Goal: Task Accomplishment & Management: Complete application form

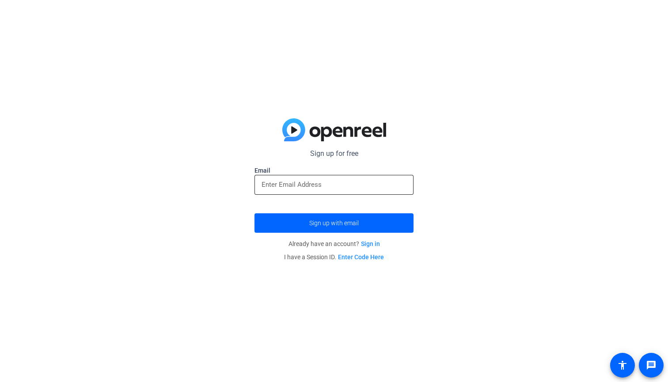
click at [338, 191] on div at bounding box center [333, 185] width 145 height 20
click at [334, 223] on button "Sign up with email" at bounding box center [333, 222] width 159 height 19
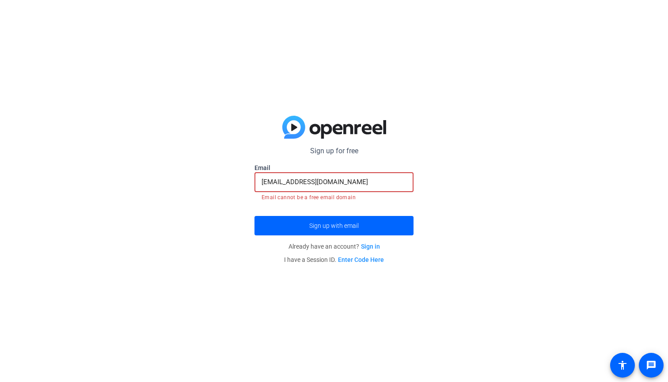
click at [385, 178] on input "[EMAIL_ADDRESS][DOMAIN_NAME]" at bounding box center [333, 182] width 145 height 11
click at [350, 226] on span "Sign up with email" at bounding box center [333, 226] width 49 height 0
click at [373, 177] on input "[EMAIL_ADDRESS][DOMAIN_NAME]" at bounding box center [333, 182] width 145 height 11
drag, startPoint x: 373, startPoint y: 176, endPoint x: 454, endPoint y: 185, distance: 82.2
click at [454, 185] on div "Sign up for free Email [EMAIL_ADDRESS][DOMAIN_NAME] Email cannot be a free emai…" at bounding box center [334, 191] width 668 height 382
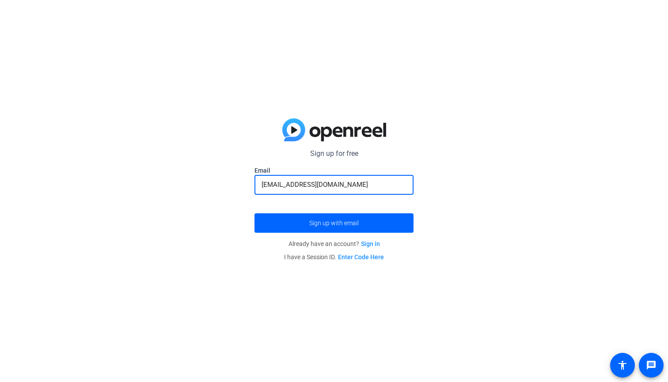
type input "[EMAIL_ADDRESS][DOMAIN_NAME]"
click at [334, 223] on button "Sign up with email" at bounding box center [333, 222] width 159 height 19
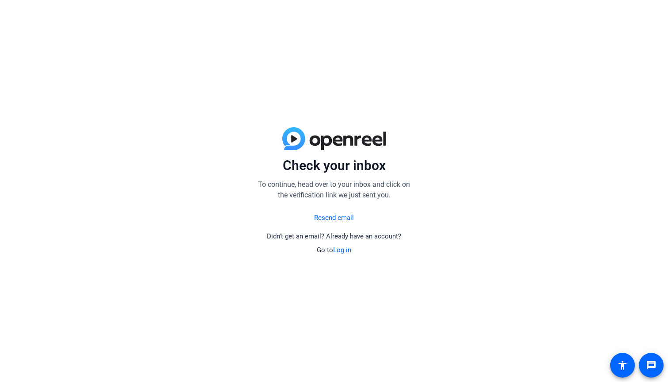
click at [329, 217] on link "Resend email" at bounding box center [334, 218] width 40 height 10
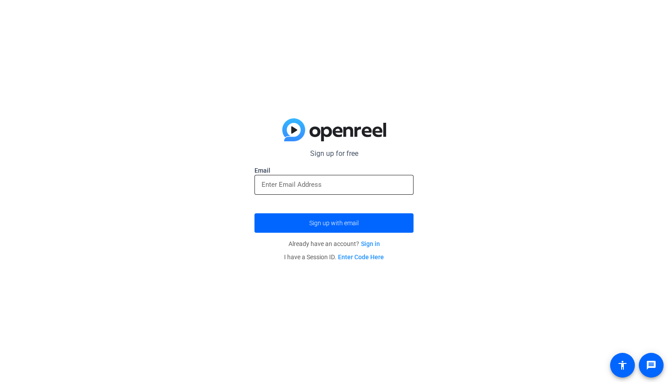
click at [332, 191] on div at bounding box center [333, 185] width 145 height 20
click at [337, 185] on input "email" at bounding box center [333, 184] width 145 height 11
click at [426, 4] on div "Sign up for free Email [PERSON_NAME] Sign up with email Already have an account…" at bounding box center [334, 191] width 668 height 382
click at [320, 196] on div at bounding box center [333, 200] width 159 height 10
click at [319, 189] on input "GonzaloTC" at bounding box center [333, 184] width 145 height 11
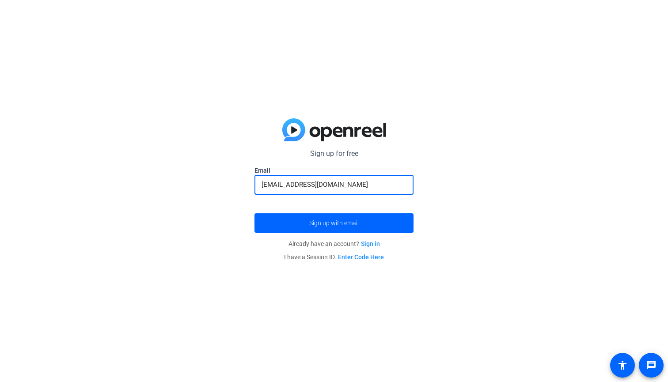
type input "[EMAIL_ADDRESS][DOMAIN_NAME]"
click at [334, 223] on button "Sign up with email" at bounding box center [333, 222] width 159 height 19
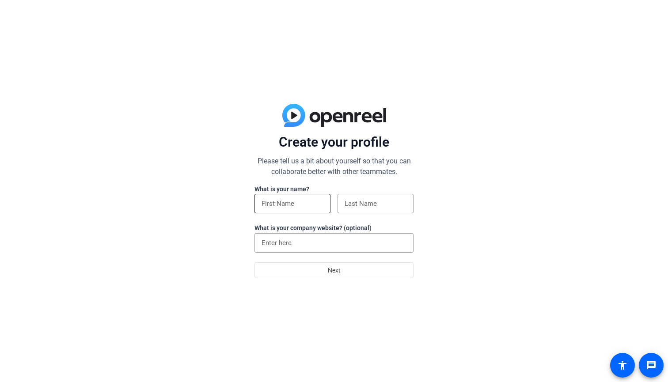
click at [299, 210] on div at bounding box center [292, 203] width 62 height 19
type input "Gonzo"
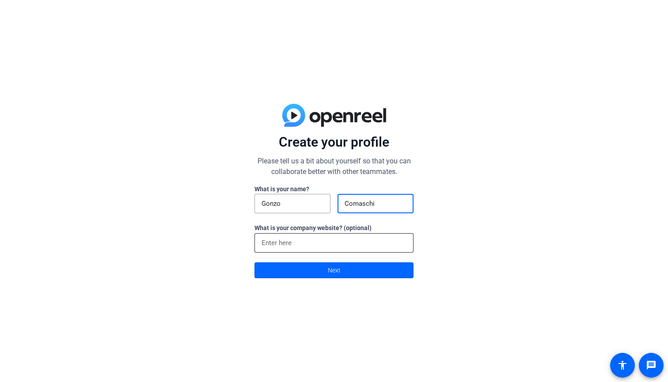
type input "Comaschi"
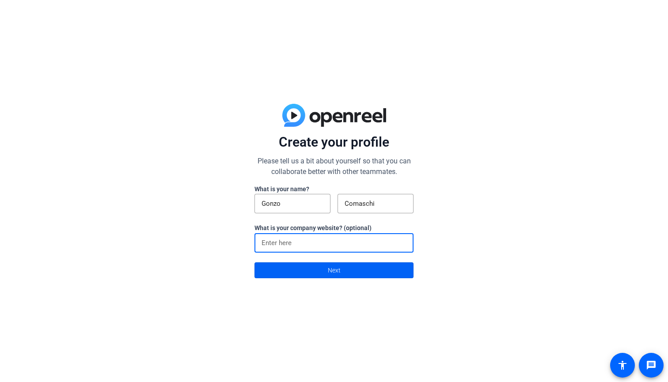
click at [331, 265] on span "Next" at bounding box center [334, 270] width 13 height 17
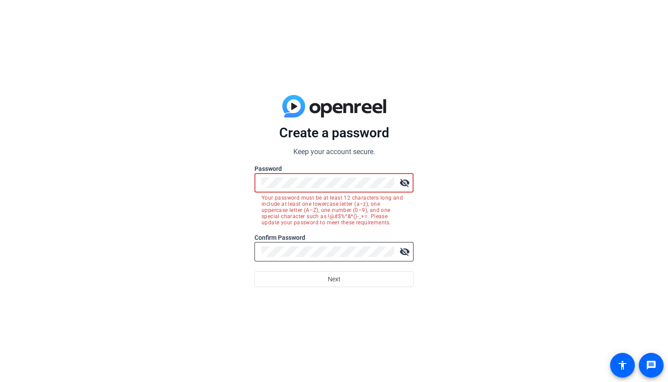
click at [317, 260] on div at bounding box center [327, 251] width 132 height 19
click at [327, 174] on div at bounding box center [327, 182] width 132 height 19
click at [303, 177] on div at bounding box center [327, 182] width 132 height 19
click at [298, 177] on div at bounding box center [327, 182] width 132 height 19
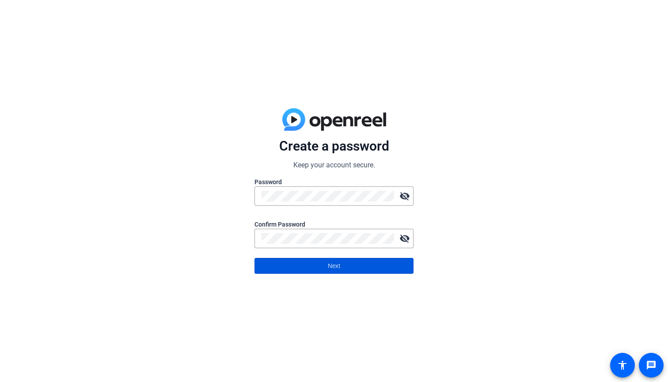
click at [328, 263] on span "Next" at bounding box center [334, 265] width 13 height 17
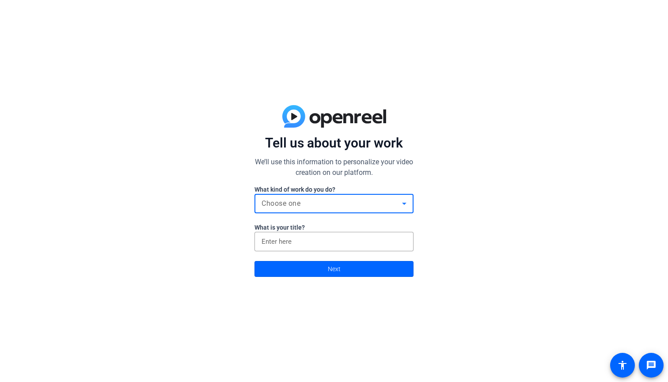
click at [324, 203] on div "Choose one" at bounding box center [331, 203] width 140 height 11
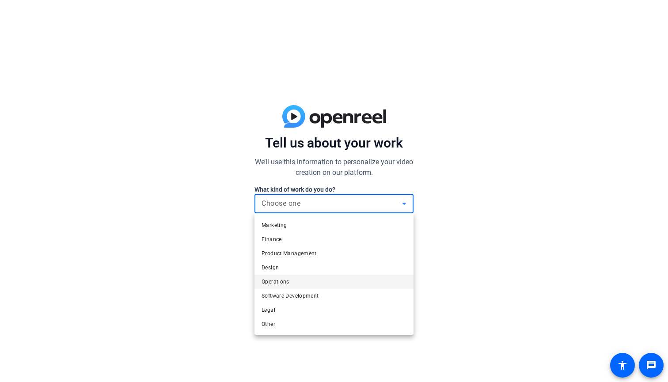
scroll to position [27, 0]
click at [287, 324] on mat-option "Other" at bounding box center [333, 324] width 159 height 14
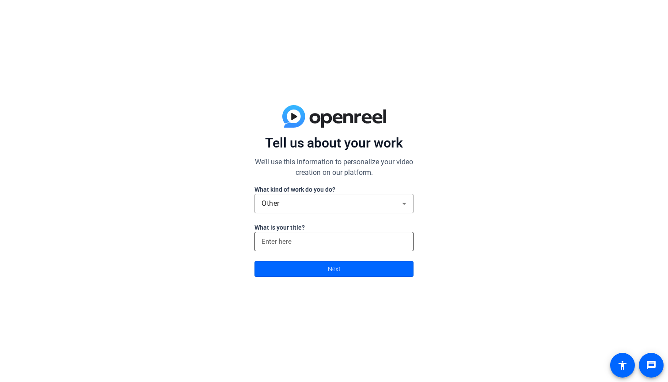
click at [303, 234] on div at bounding box center [333, 241] width 145 height 19
type input "FMI"
click at [297, 261] on span at bounding box center [334, 268] width 158 height 21
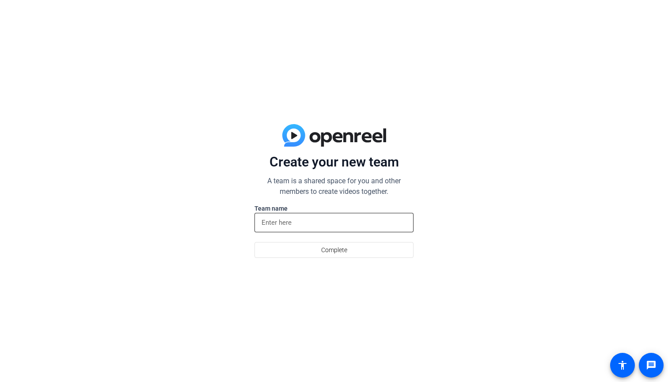
click at [280, 226] on input at bounding box center [333, 222] width 145 height 11
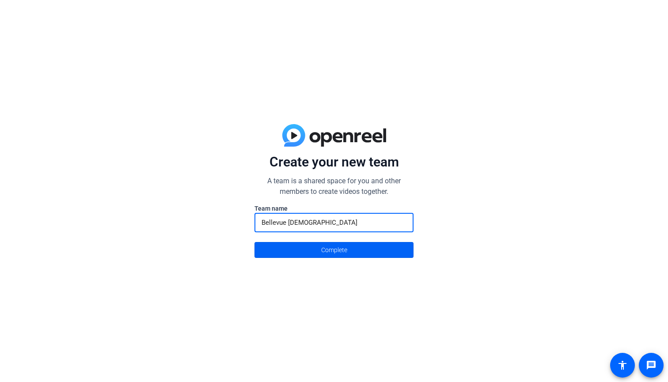
type input "Bellevue Baptist"
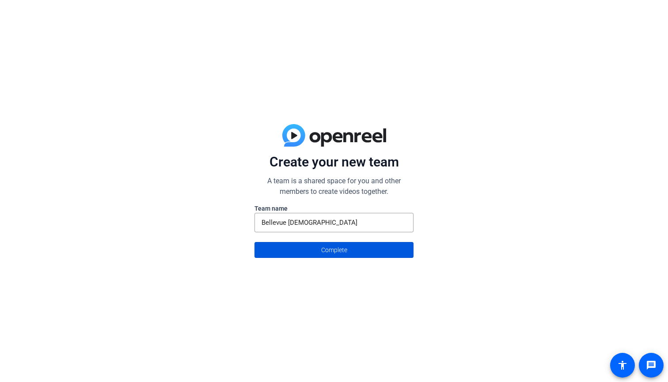
click at [284, 253] on span at bounding box center [334, 249] width 158 height 21
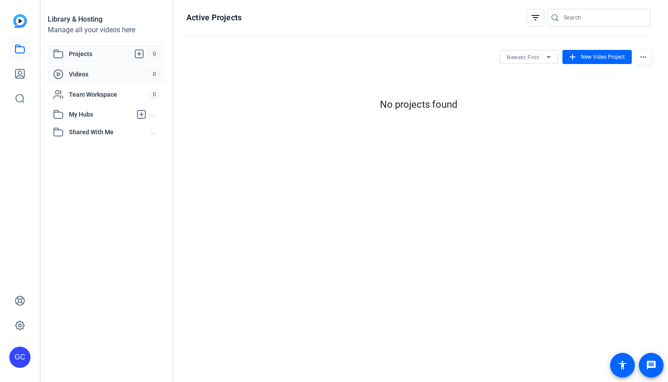
click at [115, 77] on span "Videos" at bounding box center [109, 74] width 80 height 9
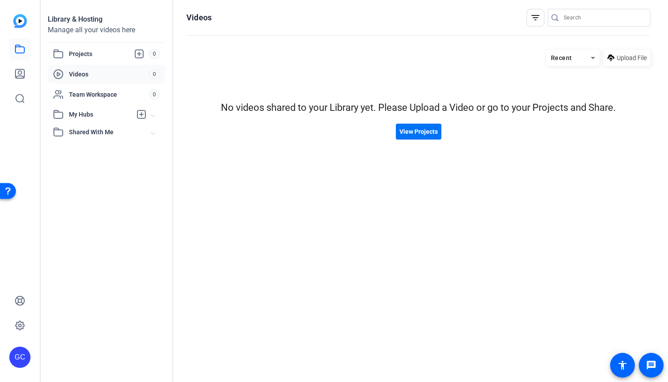
click at [413, 139] on span at bounding box center [418, 131] width 45 height 21
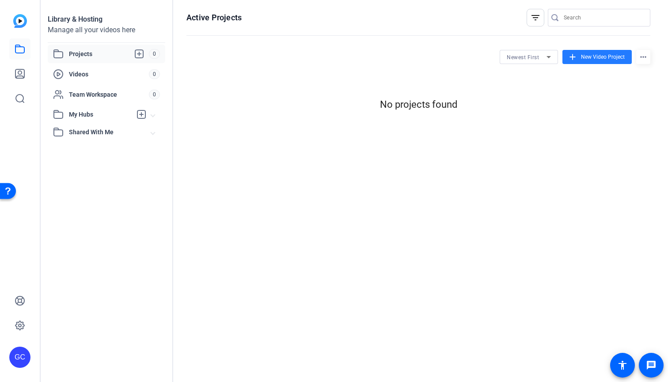
click at [590, 63] on span at bounding box center [596, 56] width 69 height 21
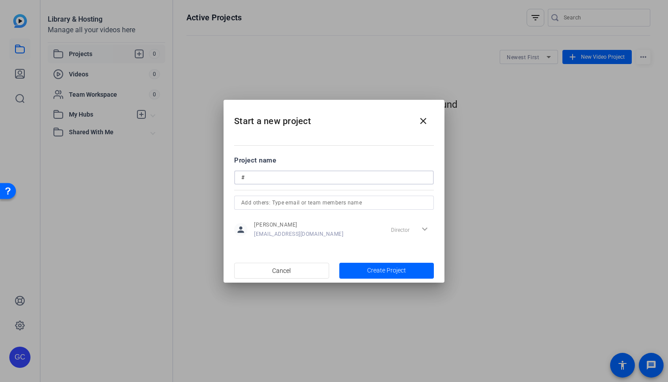
type input "#"
type input "3 minute count"
click at [357, 268] on span "button" at bounding box center [386, 270] width 95 height 21
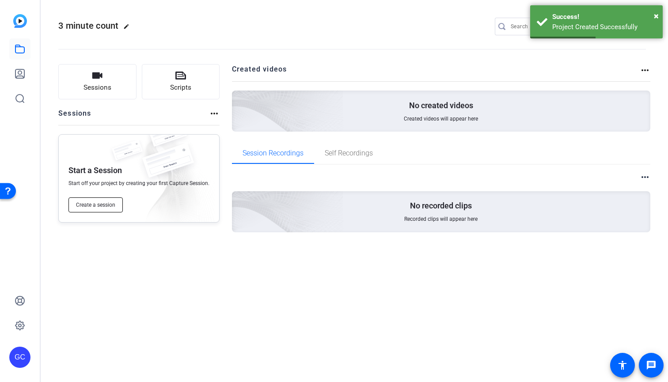
click at [100, 205] on span "Create a session" at bounding box center [95, 204] width 39 height 7
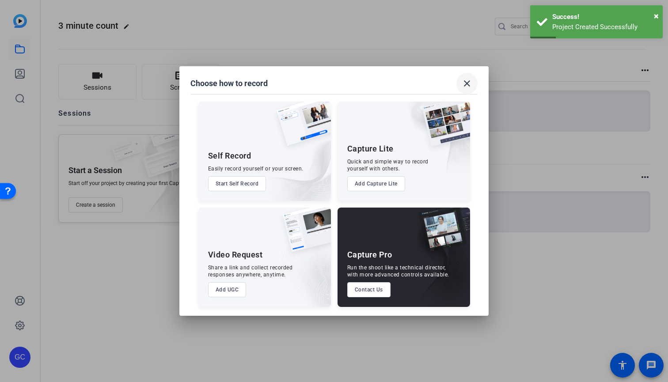
click at [472, 74] on span at bounding box center [466, 83] width 21 height 21
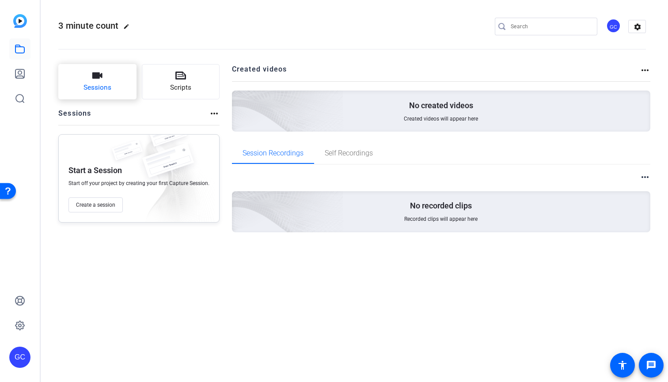
click at [120, 83] on button "Sessions" at bounding box center [97, 81] width 78 height 35
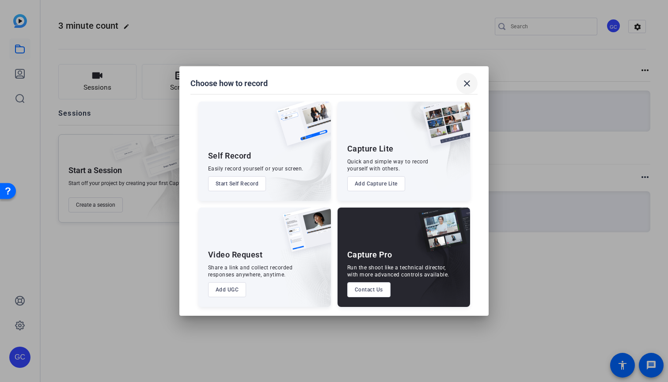
click at [463, 83] on mat-icon "close" at bounding box center [466, 83] width 11 height 11
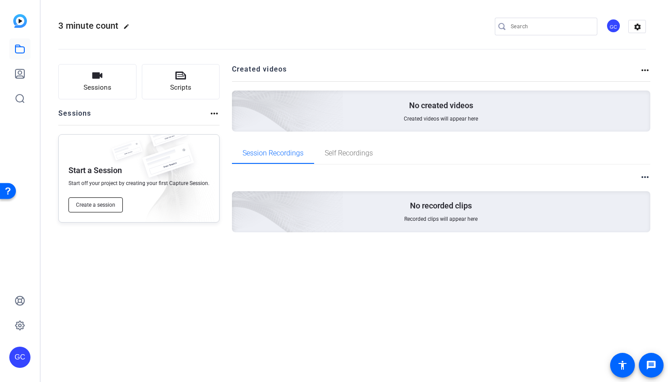
click at [113, 207] on span "Create a session" at bounding box center [95, 204] width 39 height 7
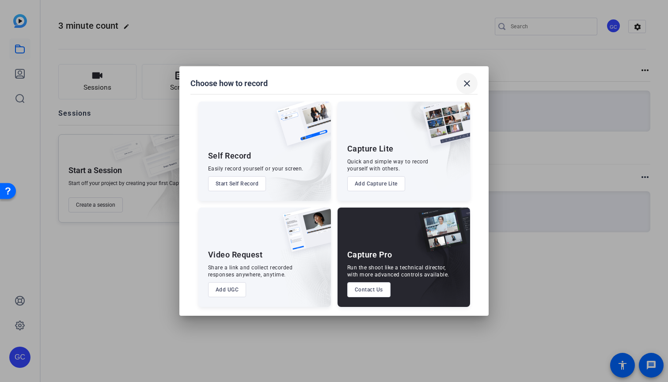
click at [460, 80] on span at bounding box center [466, 83] width 21 height 21
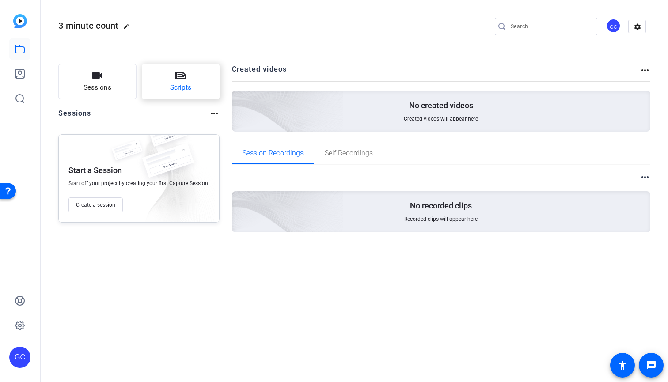
click at [184, 75] on icon at bounding box center [180, 76] width 11 height 8
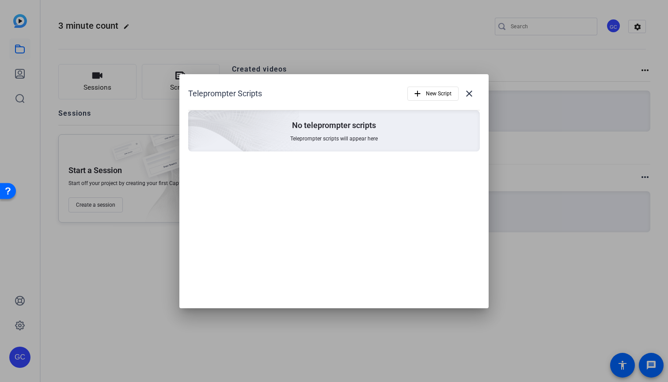
click at [332, 138] on span "Teleprompter scripts will appear here" at bounding box center [333, 138] width 87 height 7
click at [414, 104] on div "Teleprompter Scripts add New Script close No teleprompter scripts Teleprompter …" at bounding box center [333, 117] width 309 height 87
click at [423, 94] on span "button" at bounding box center [433, 93] width 50 height 21
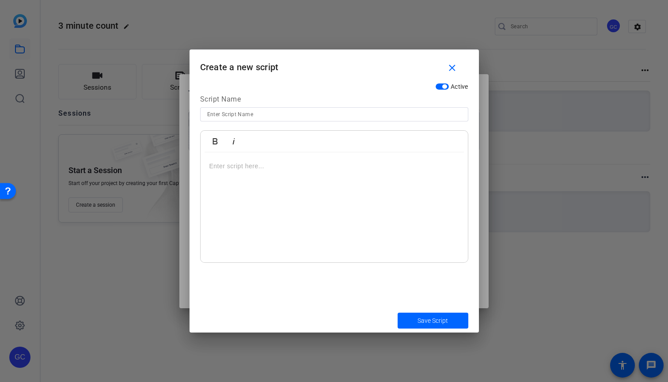
click at [282, 156] on div at bounding box center [333, 207] width 267 height 110
click at [446, 61] on span "button" at bounding box center [454, 67] width 28 height 21
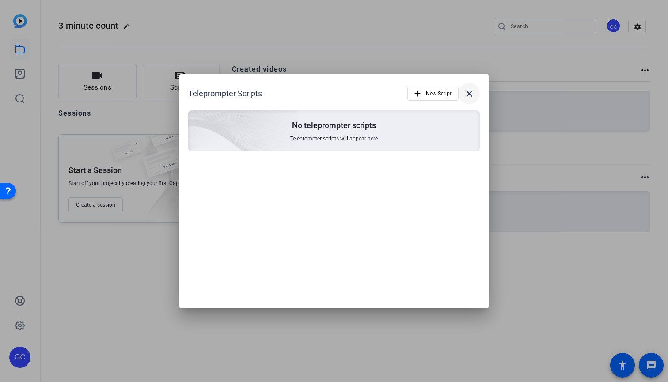
click at [473, 91] on mat-icon "close" at bounding box center [469, 93] width 11 height 11
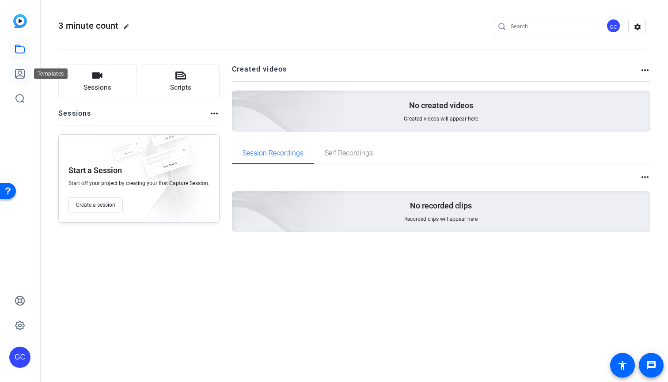
click at [20, 77] on icon at bounding box center [20, 73] width 11 height 11
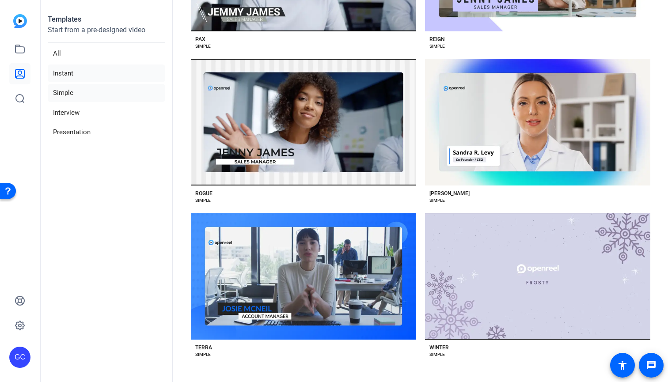
click at [70, 77] on li "Instant" at bounding box center [106, 73] width 117 height 18
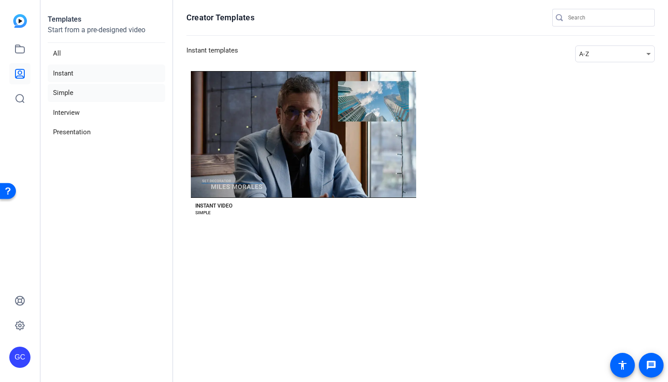
click at [70, 93] on li "Simple" at bounding box center [106, 93] width 117 height 18
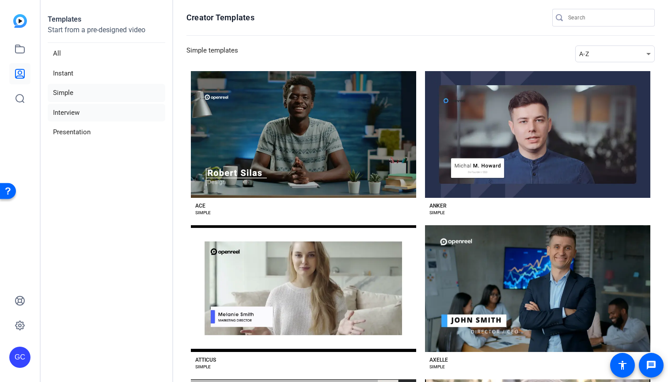
click at [72, 108] on li "Interview" at bounding box center [106, 113] width 117 height 18
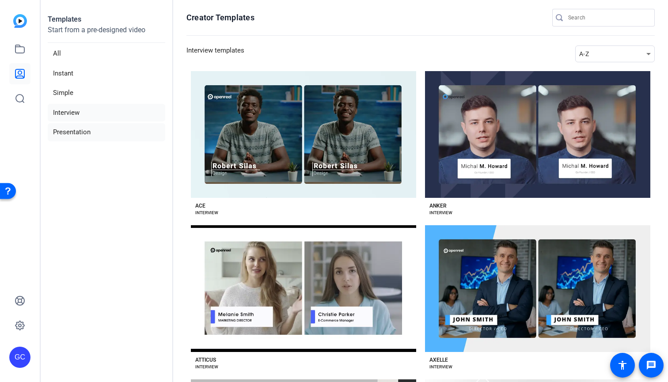
click at [101, 132] on li "Presentation" at bounding box center [106, 132] width 117 height 18
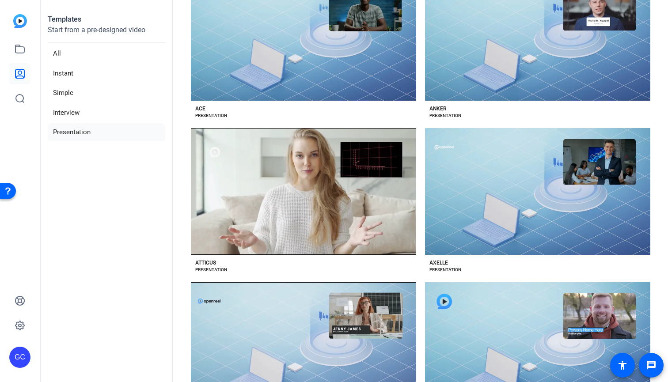
scroll to position [200, 0]
